Goal: Complete application form

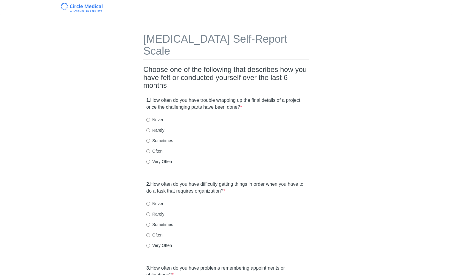
click at [161, 148] on label "Often" at bounding box center [154, 151] width 16 height 6
click at [150, 149] on input "Often" at bounding box center [148, 151] width 4 height 4
radio input "true"
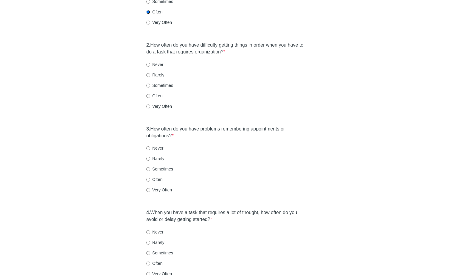
scroll to position [139, 0]
click at [162, 100] on div "2. How often do you have difficulty getting things in order when you have to do…" at bounding box center [226, 78] width 166 height 79
click at [162, 98] on div "2. How often do you have difficulty getting things in order when you have to do…" at bounding box center [226, 78] width 166 height 79
click at [163, 103] on label "Very Often" at bounding box center [159, 106] width 26 height 6
click at [150, 105] on input "Very Often" at bounding box center [148, 107] width 4 height 4
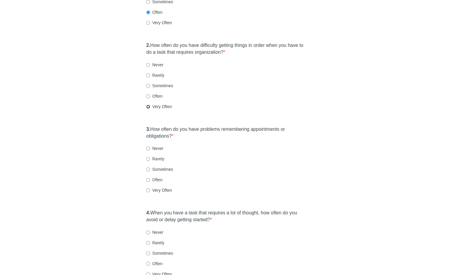
radio input "true"
click at [155, 187] on label "Very Often" at bounding box center [159, 190] width 26 height 6
click at [150, 188] on input "Very Often" at bounding box center [148, 190] width 4 height 4
radio input "true"
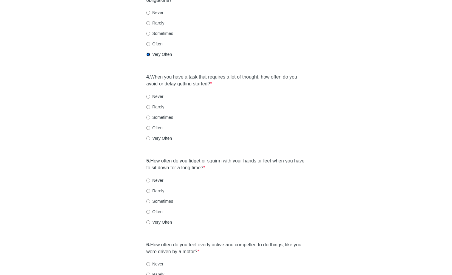
scroll to position [287, 0]
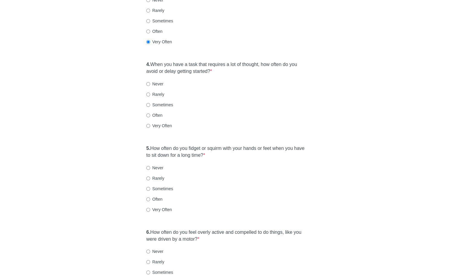
click at [156, 112] on label "Often" at bounding box center [154, 115] width 16 height 6
click at [150, 113] on input "Often" at bounding box center [148, 115] width 4 height 4
radio input "true"
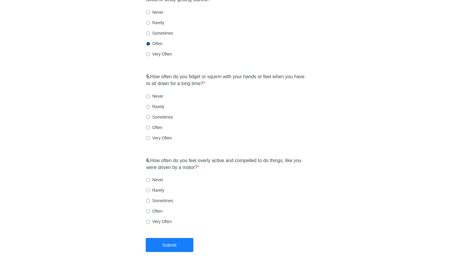
scroll to position [360, 0]
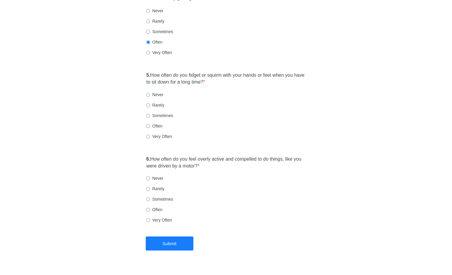
click at [160, 133] on label "Very Often" at bounding box center [159, 136] width 26 height 6
click at [150, 135] on input "Very Often" at bounding box center [148, 137] width 4 height 4
radio input "true"
click at [165, 206] on div "Often" at bounding box center [226, 209] width 160 height 6
drag, startPoint x: 160, startPoint y: 202, endPoint x: 160, endPoint y: 198, distance: 3.6
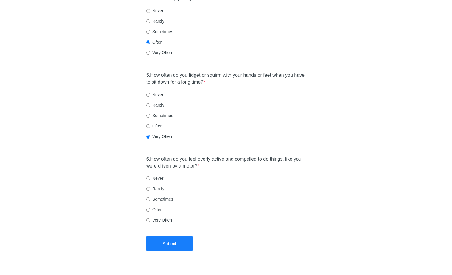
click at [160, 201] on div "6. How often do you feel overly active and compelled to do things, like you wer…" at bounding box center [226, 192] width 166 height 79
click at [160, 206] on label "Often" at bounding box center [154, 209] width 16 height 6
click at [150, 208] on input "Often" at bounding box center [148, 210] width 4 height 4
radio input "true"
click at [169, 236] on button "Submit" at bounding box center [170, 243] width 48 height 14
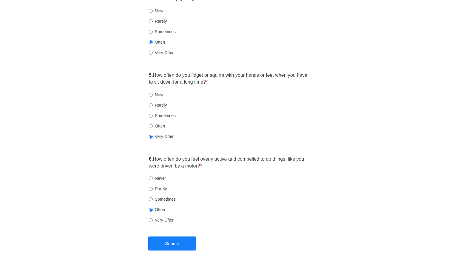
scroll to position [0, 0]
